Goal: Transaction & Acquisition: Purchase product/service

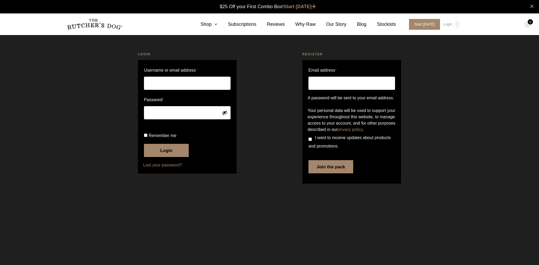
drag, startPoint x: 0, startPoint y: 0, endPoint x: 190, endPoint y: 84, distance: 207.7
click at [190, 84] on input "Username or email address *" at bounding box center [187, 83] width 87 height 13
click at [208, 86] on input "Username or email address *" at bounding box center [187, 83] width 87 height 13
click at [163, 157] on button "Login" at bounding box center [166, 150] width 45 height 13
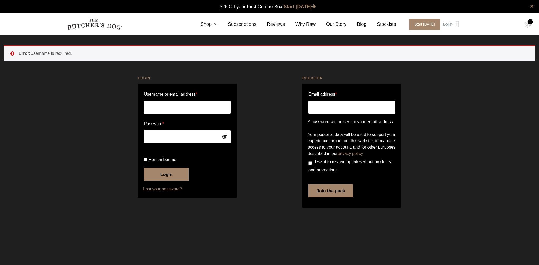
click at [196, 109] on input "Username or email address *" at bounding box center [187, 107] width 87 height 13
type input "psmith@bellpotter.com.au"
click at [196, 109] on input "psmith@bellpotter.com.au" at bounding box center [187, 107] width 87 height 13
click at [171, 181] on button "Login" at bounding box center [166, 174] width 45 height 13
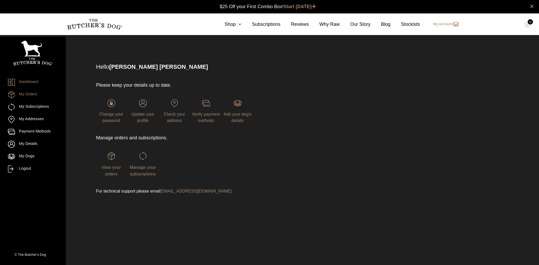
click at [32, 95] on link "My Orders" at bounding box center [33, 94] width 50 height 7
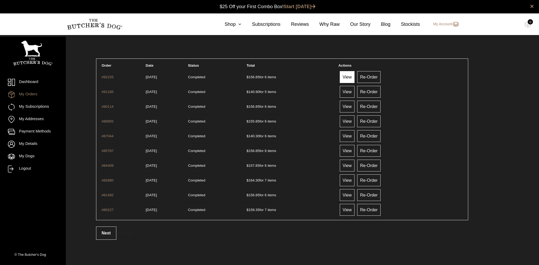
click at [355, 76] on link "View" at bounding box center [347, 77] width 15 height 12
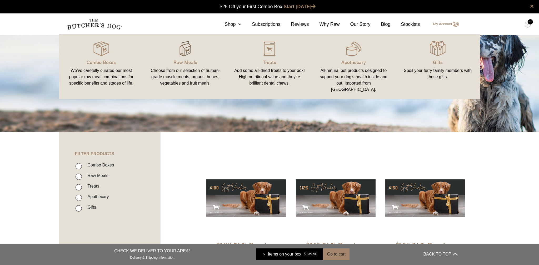
click at [183, 46] on img at bounding box center [185, 49] width 16 height 16
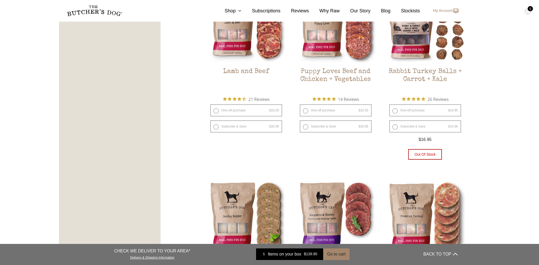
scroll to position [516, 0]
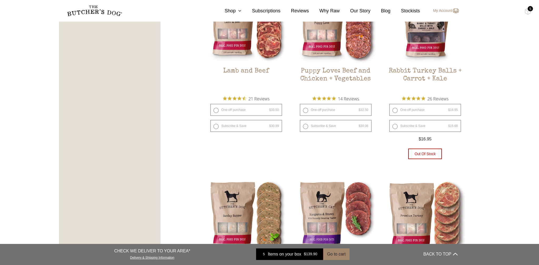
click at [408, 110] on label "One-off purchase $ 16.95 — or subscribe and save 7.5%" at bounding box center [425, 110] width 72 height 12
radio input "true"
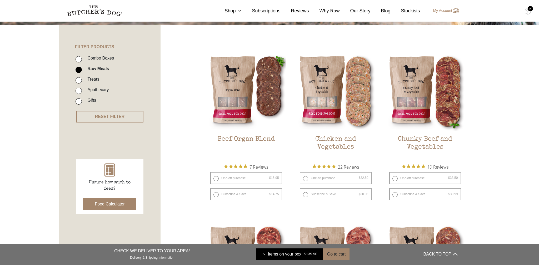
scroll to position [0, 0]
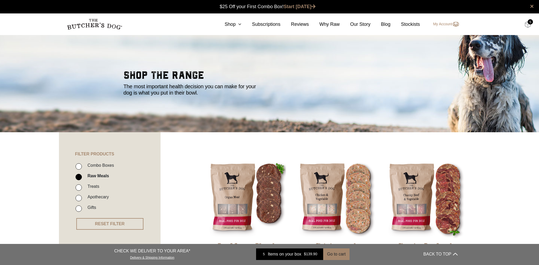
click at [528, 26] on img at bounding box center [528, 24] width 7 height 7
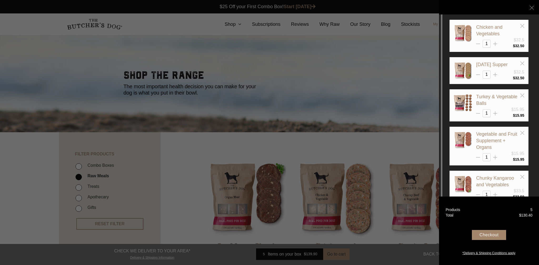
scroll to position [13, 0]
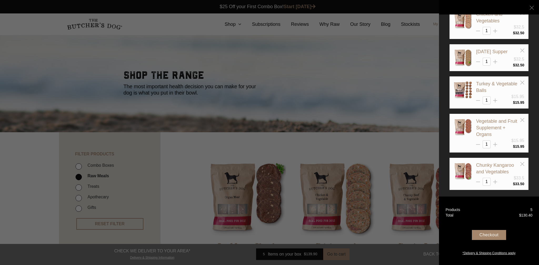
click at [489, 235] on div "Checkout" at bounding box center [489, 235] width 34 height 10
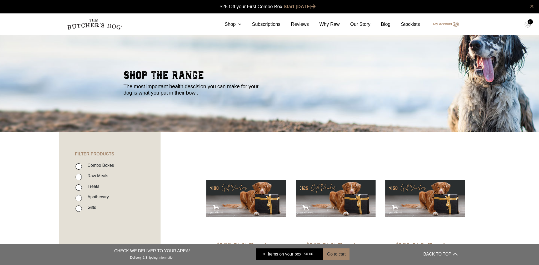
click at [531, 9] on link "×" at bounding box center [532, 6] width 4 height 6
